Goal: Navigation & Orientation: Understand site structure

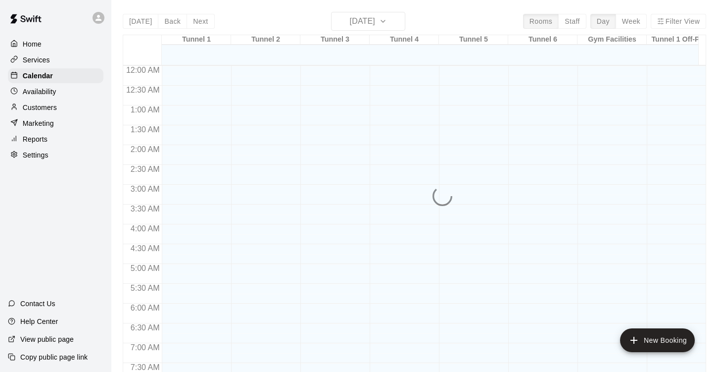
scroll to position [569, 0]
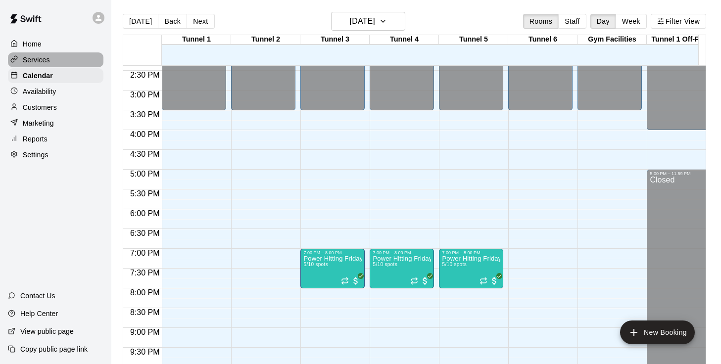
click at [44, 65] on p "Services" at bounding box center [36, 60] width 27 height 10
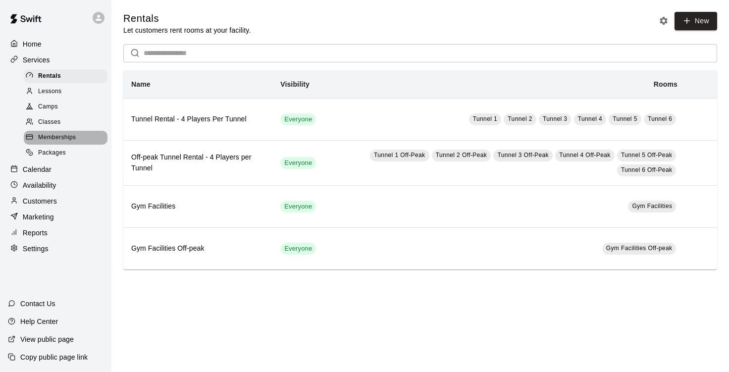
click at [56, 140] on span "Memberships" at bounding box center [57, 138] width 38 height 10
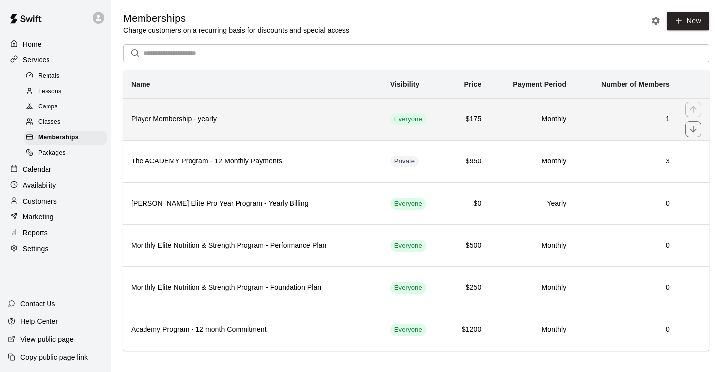
scroll to position [8, 0]
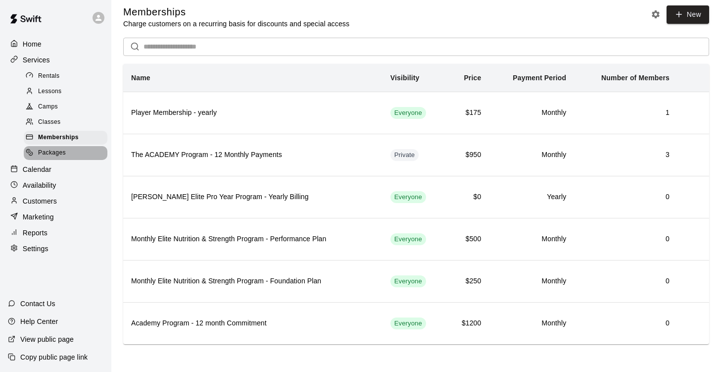
click at [55, 158] on span "Packages" at bounding box center [52, 153] width 28 height 10
